Goal: Information Seeking & Learning: Understand process/instructions

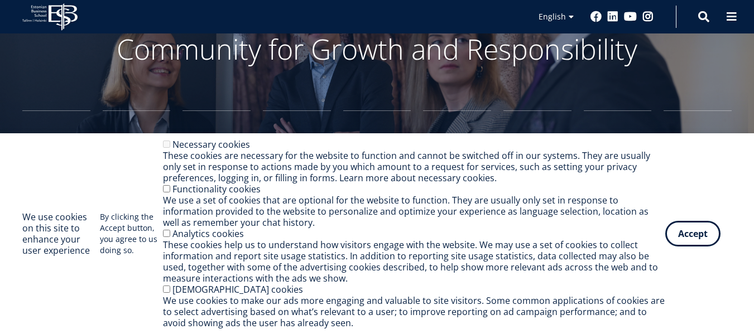
scroll to position [86, 0]
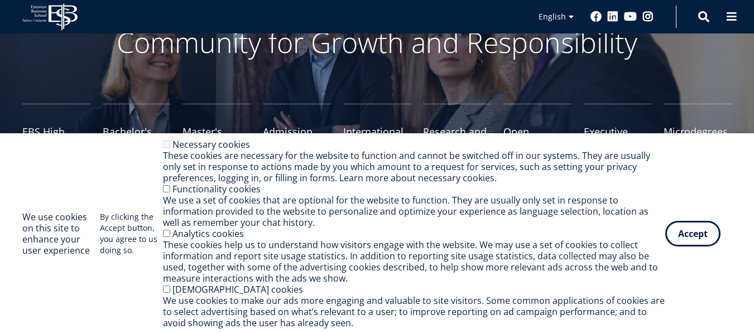
click at [684, 256] on div "We use cookies on this site to enhance your user experience By clicking the Acc…" at bounding box center [376, 234] width 709 height 190
click at [669, 236] on button "Accept" at bounding box center [692, 232] width 55 height 26
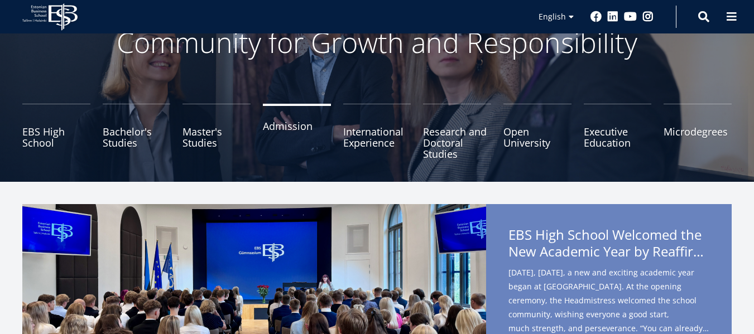
click at [288, 135] on link "Admission" at bounding box center [297, 132] width 68 height 56
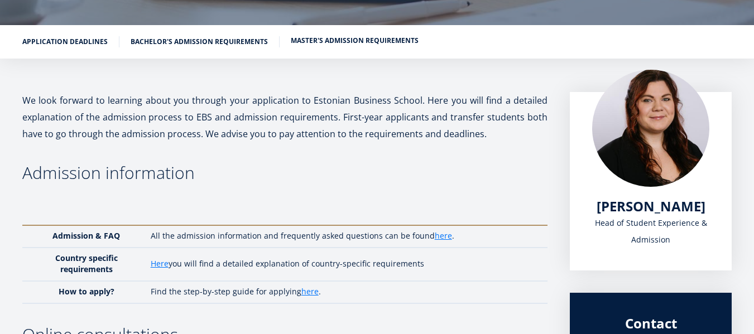
scroll to position [156, 0]
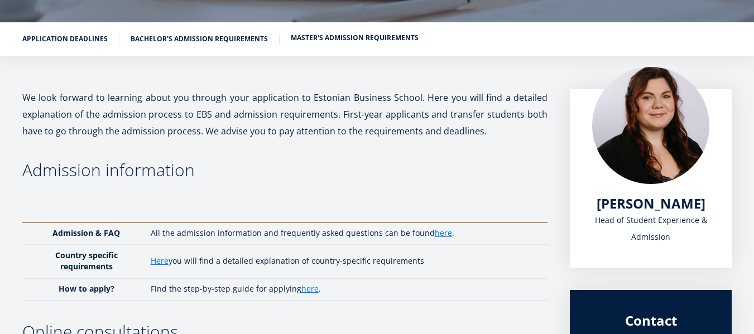
click at [333, 34] on link "Master's admission requirements" at bounding box center [355, 37] width 128 height 11
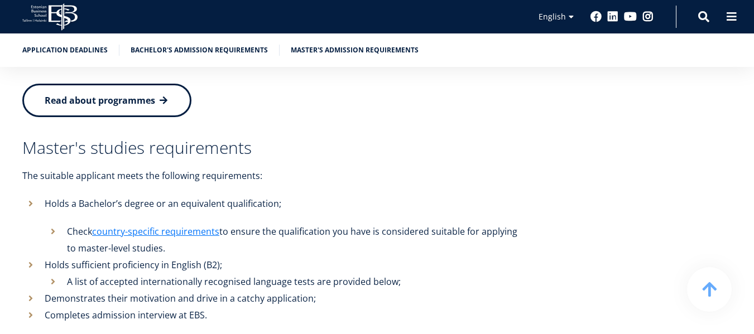
scroll to position [2387, 0]
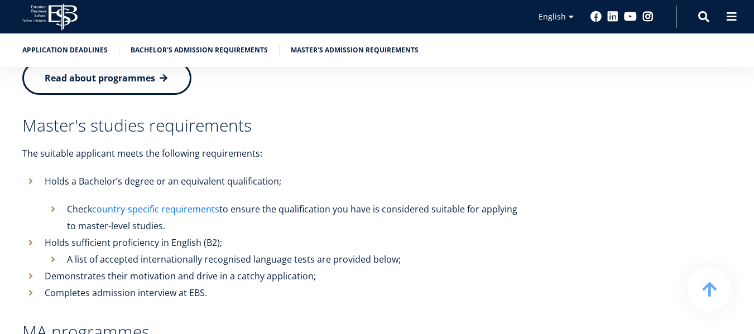
click at [202, 201] on link "country-specific requirements" at bounding box center [155, 209] width 127 height 17
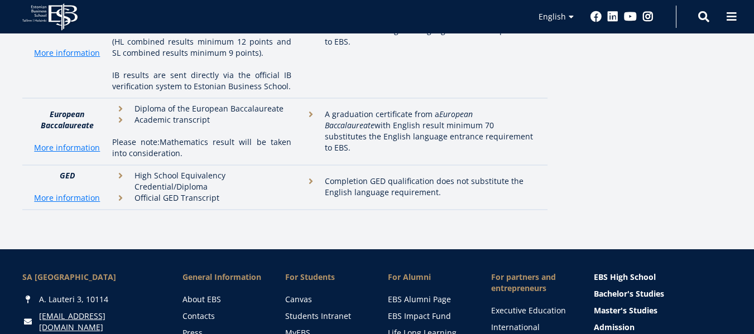
scroll to position [3704, 0]
